Goal: Task Accomplishment & Management: Complete application form

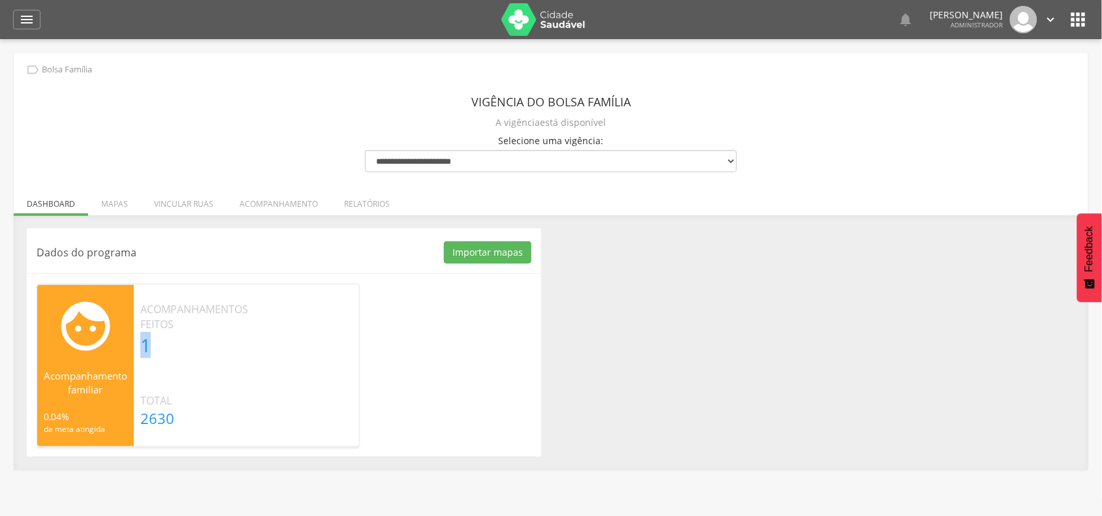
drag, startPoint x: 148, startPoint y: 350, endPoint x: 137, endPoint y: 347, distance: 11.6
click at [138, 347] on div "Acompanhamentos feitos 1" at bounding box center [194, 330] width 121 height 56
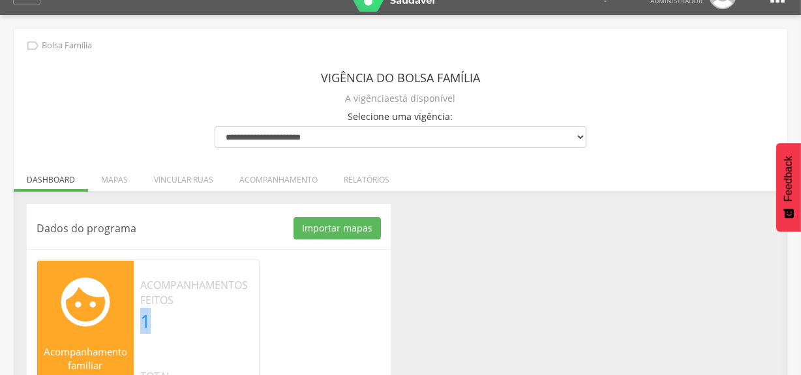
scroll to position [59, 0]
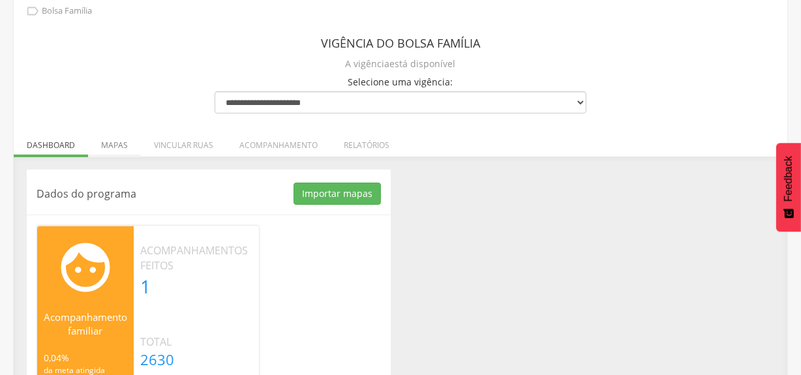
click at [129, 138] on li "Mapas" at bounding box center [114, 142] width 53 height 31
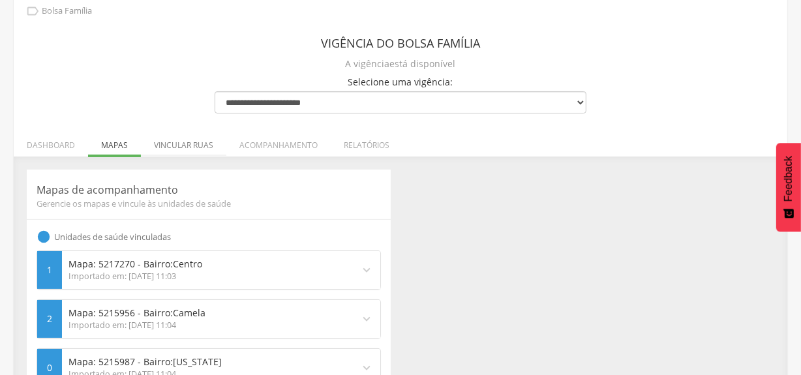
click at [187, 143] on li "Vincular ruas" at bounding box center [183, 142] width 85 height 31
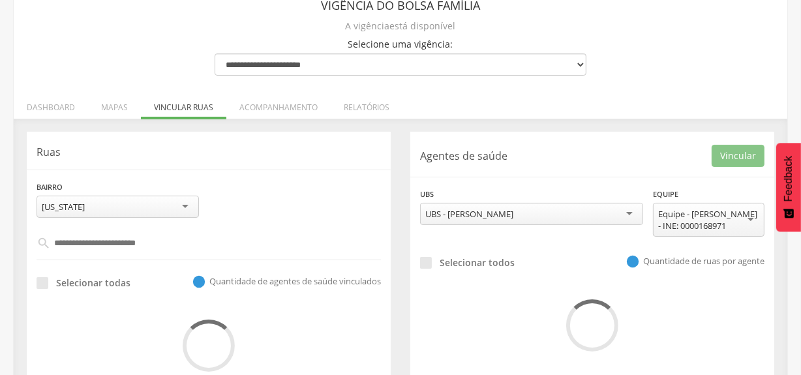
scroll to position [142, 0]
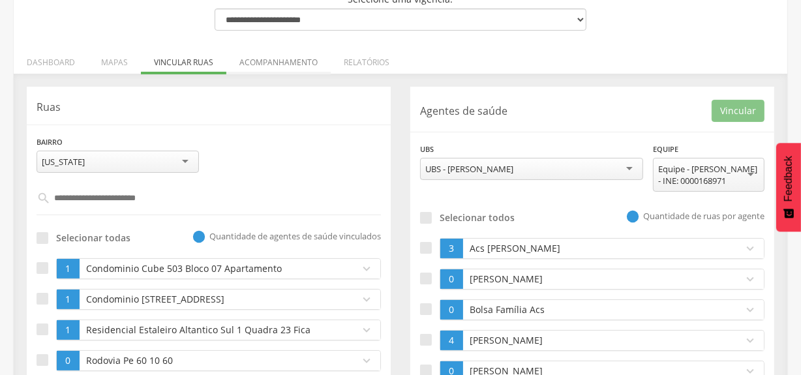
click at [295, 68] on li "Acompanhamento" at bounding box center [278, 59] width 104 height 31
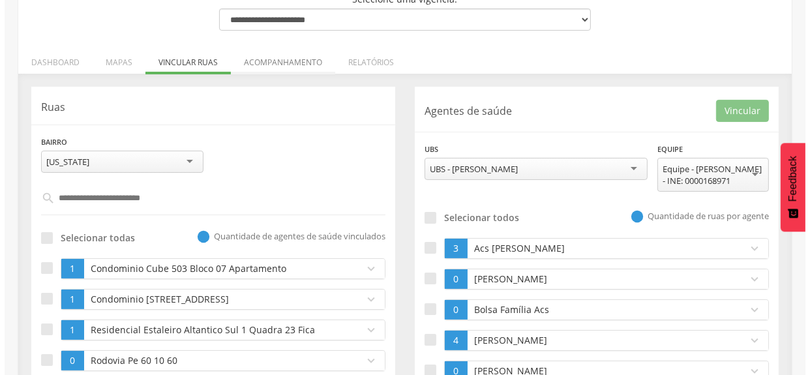
scroll to position [131, 0]
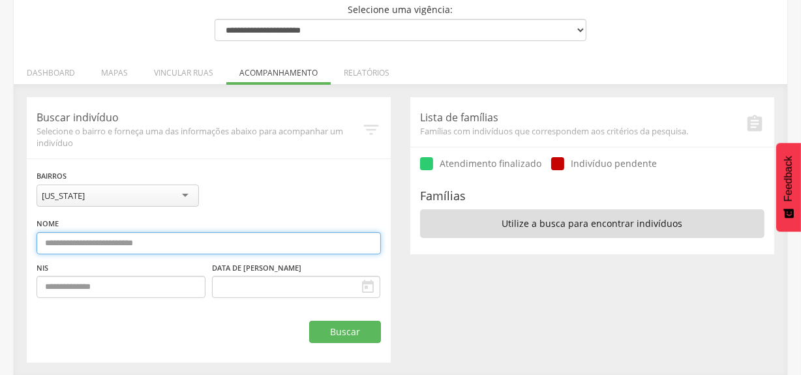
click at [63, 253] on input "text" at bounding box center [209, 243] width 345 height 22
type input "*********"
click at [309, 321] on button "Buscar" at bounding box center [345, 332] width 72 height 22
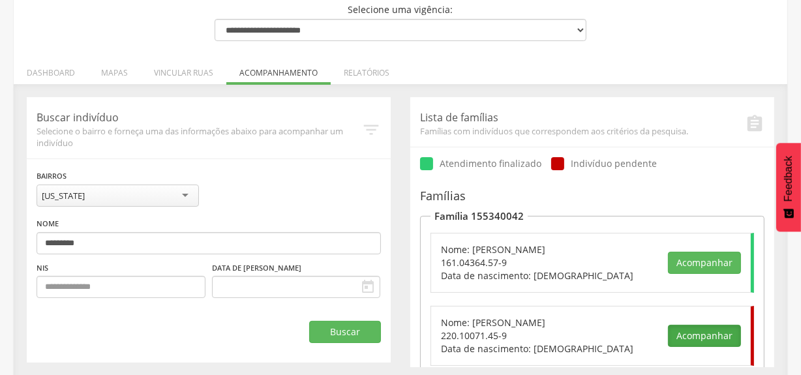
click at [705, 339] on button "Acompanhar" at bounding box center [704, 336] width 73 height 22
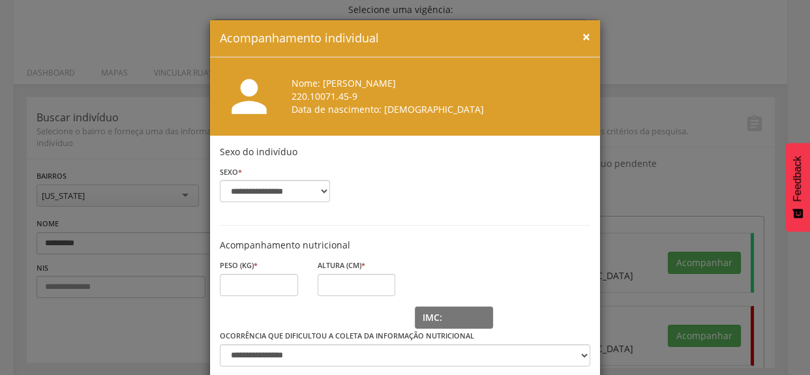
scroll to position [59, 0]
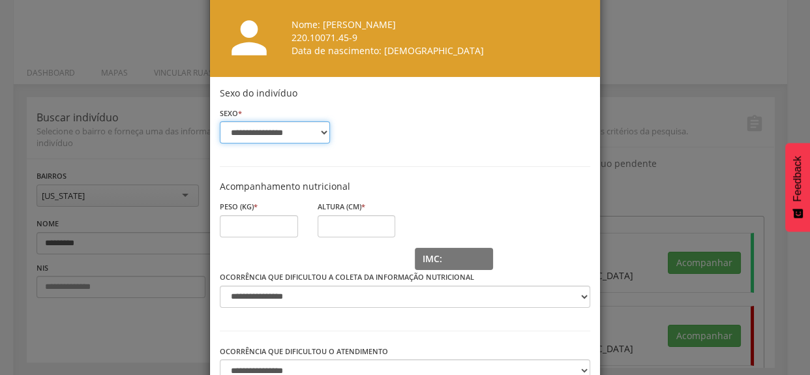
click at [318, 132] on select "**********" at bounding box center [275, 132] width 110 height 22
click at [387, 140] on div "**********" at bounding box center [405, 120] width 390 height 67
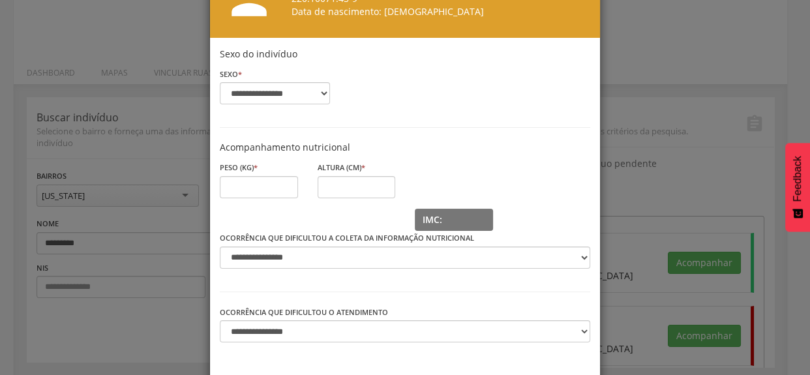
scroll to position [118, 0]
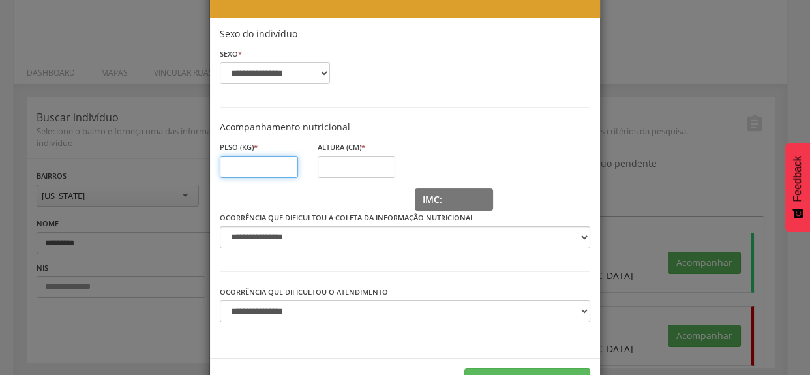
click at [235, 156] on input "text" at bounding box center [259, 167] width 78 height 22
click at [328, 153] on div "Altura (cm) * Campo obrigatório" at bounding box center [357, 170] width 98 height 61
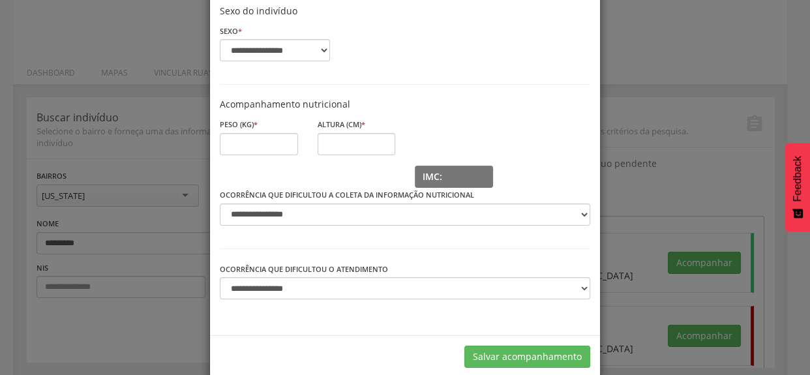
scroll to position [162, 0]
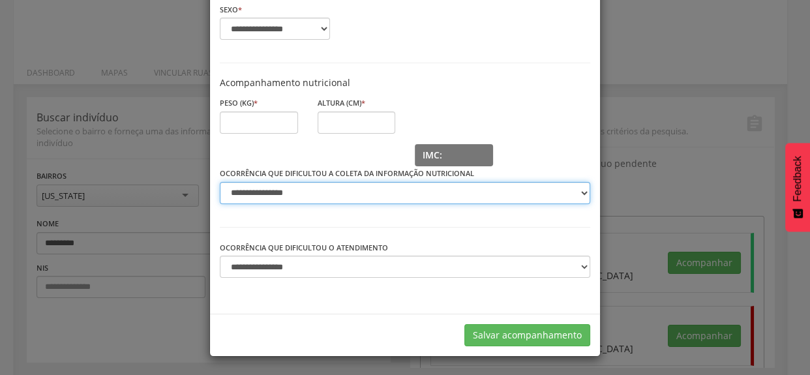
click at [290, 184] on select "**********" at bounding box center [405, 193] width 371 height 22
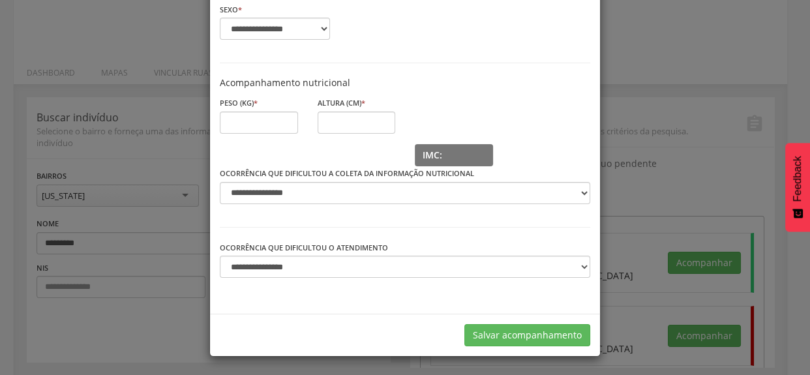
click at [304, 222] on div "**********" at bounding box center [405, 143] width 390 height 341
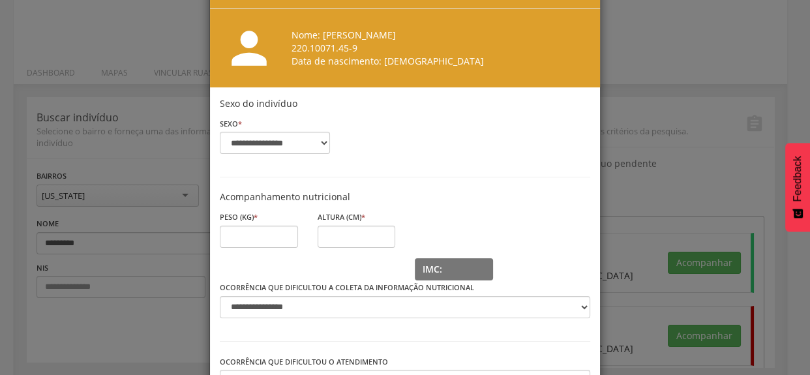
scroll to position [44, 0]
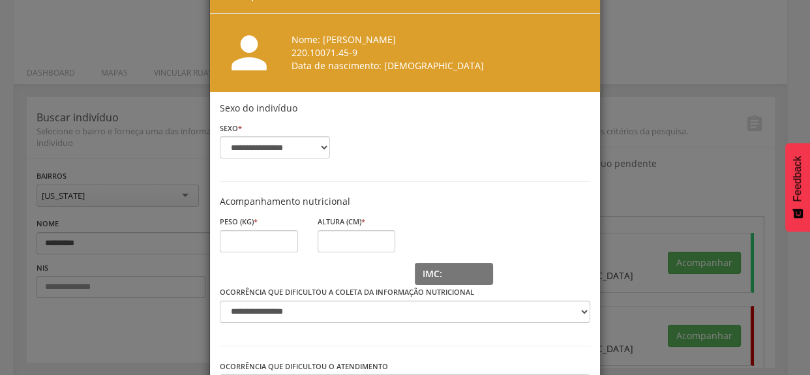
click at [629, 176] on div "**********" at bounding box center [405, 187] width 810 height 375
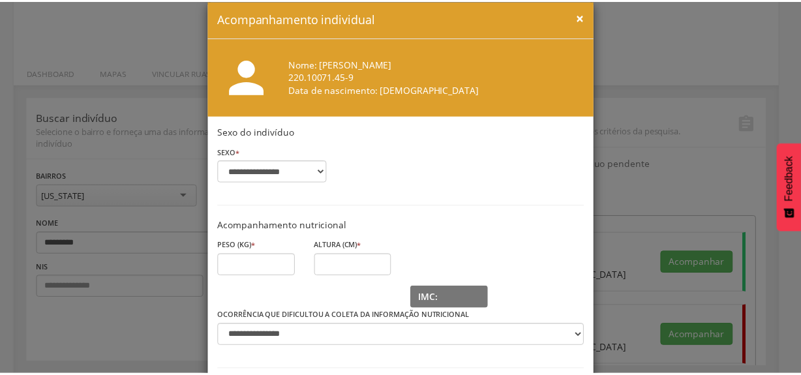
scroll to position [0, 0]
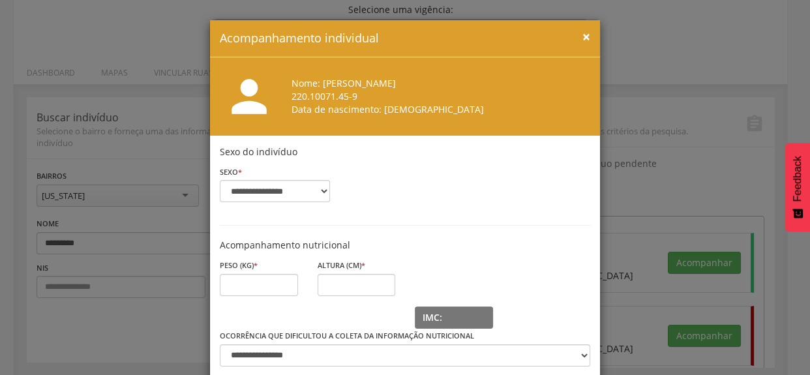
click at [583, 35] on span "×" at bounding box center [587, 36] width 8 height 18
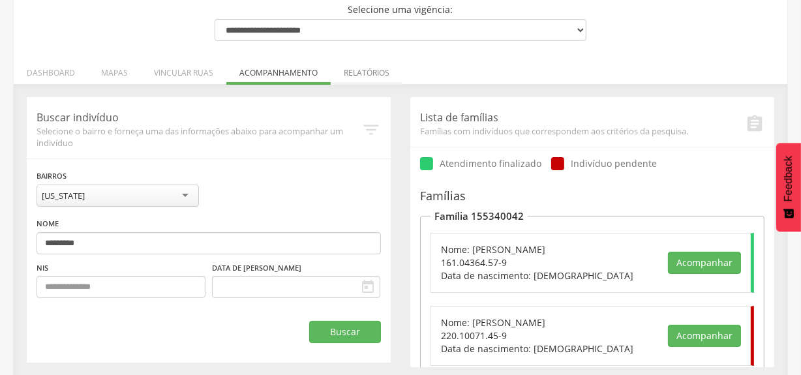
click at [358, 68] on li "Relatórios" at bounding box center [367, 69] width 72 height 31
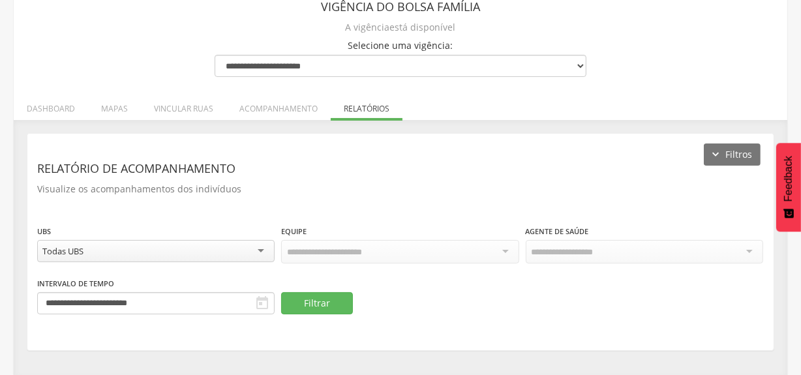
click at [307, 318] on div "Filtros Relatório de acompanhamento Visualize os acompanhamentos dos indivíduos…" at bounding box center [400, 242] width 747 height 216
click at [312, 303] on button "Filtrar" at bounding box center [317, 303] width 72 height 22
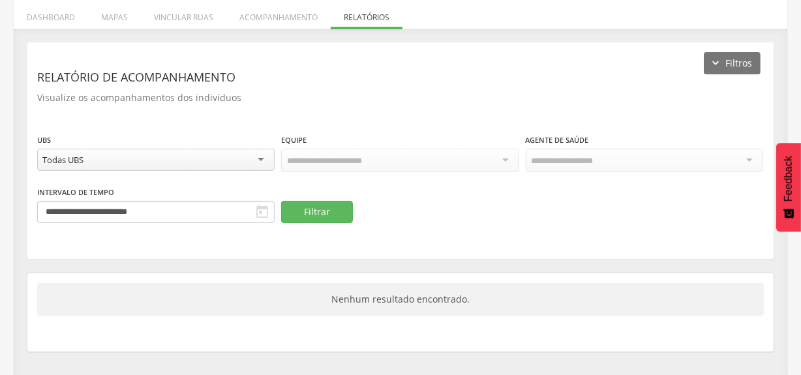
scroll to position [188, 0]
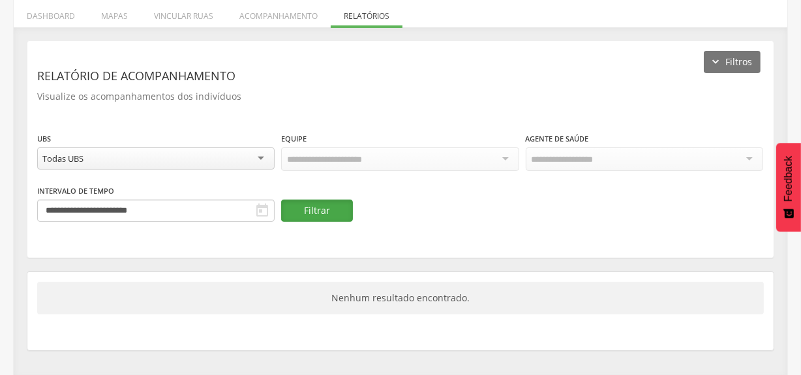
click at [322, 201] on button "Filtrar" at bounding box center [317, 211] width 72 height 22
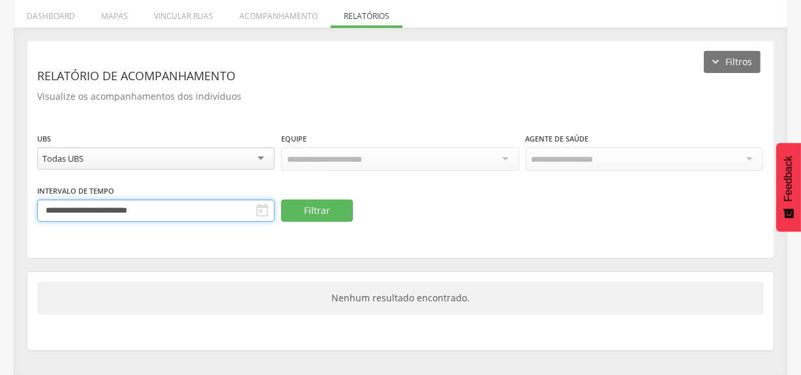
click at [169, 203] on input "**********" at bounding box center [156, 211] width 238 height 22
drag, startPoint x: 439, startPoint y: 258, endPoint x: 449, endPoint y: 262, distance: 10.3
click at [439, 259] on div "Filtros Relatório de acompanhamento Visualize os acompanhamentos dos indivíduos…" at bounding box center [401, 195] width 748 height 310
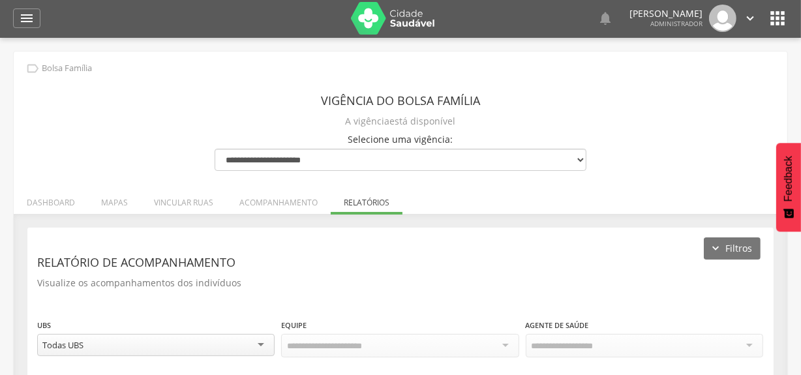
scroll to position [0, 0]
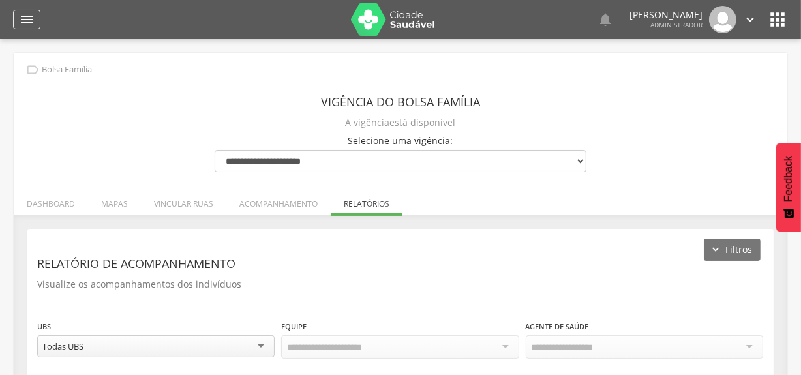
click at [29, 22] on icon "" at bounding box center [27, 20] width 16 height 16
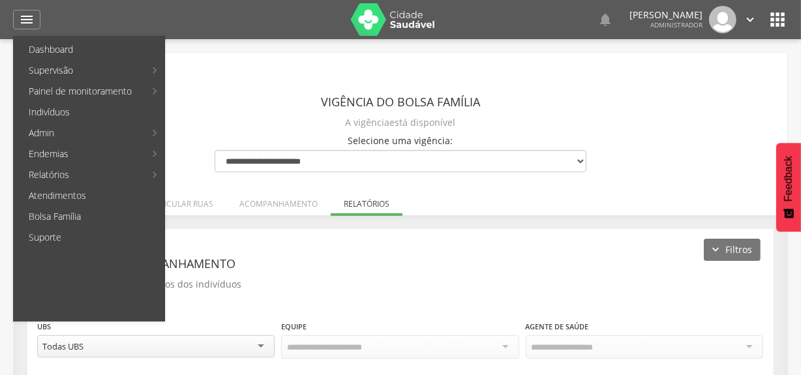
click at [772, 18] on icon "" at bounding box center [777, 19] width 21 height 21
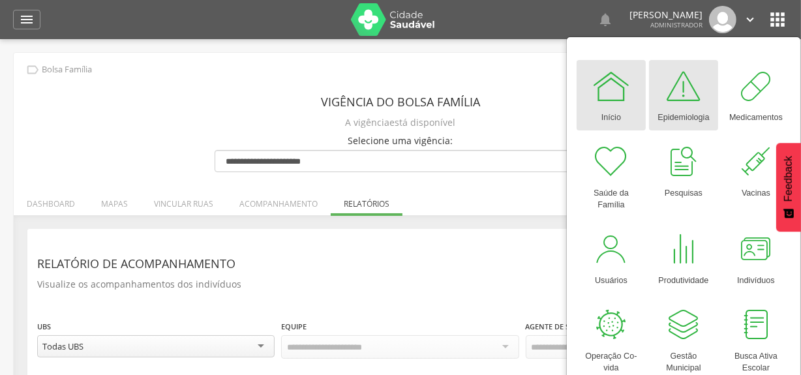
click at [654, 94] on link "Epidemiologia" at bounding box center [683, 95] width 69 height 70
